Goal: Check status: Check status

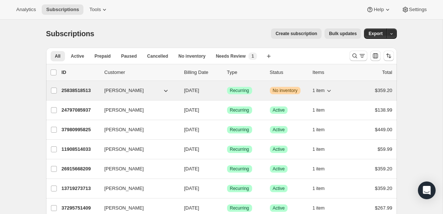
click at [74, 90] on p "25838518513" at bounding box center [80, 90] width 37 height 7
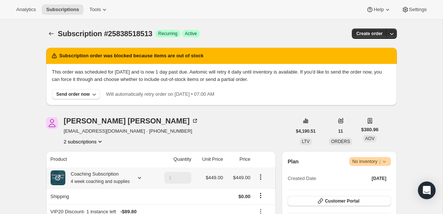
click at [96, 178] on div "Coaching Subscription 4 week coaching and supplies" at bounding box center [97, 177] width 65 height 15
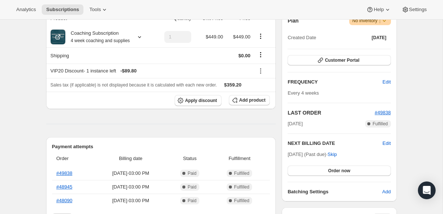
scroll to position [143, 0]
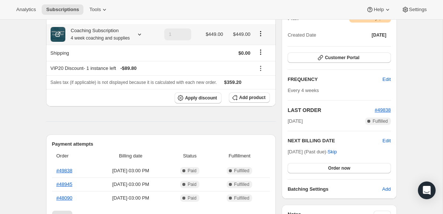
click at [85, 36] on small "4 week coaching and supplies" at bounding box center [100, 37] width 59 height 5
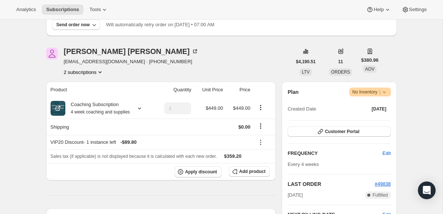
scroll to position [68, 0]
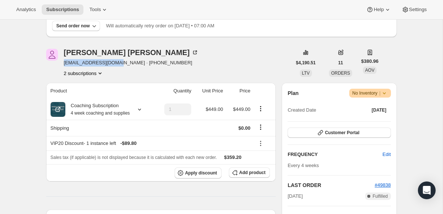
drag, startPoint x: 65, startPoint y: 64, endPoint x: 119, endPoint y: 62, distance: 54.0
click at [119, 62] on span "[EMAIL_ADDRESS][DOMAIN_NAME] · [PHONE_NUMBER]" at bounding box center [131, 62] width 135 height 7
copy span "[EMAIL_ADDRESS][DOMAIN_NAME]"
